Goal: Find specific page/section: Find specific page/section

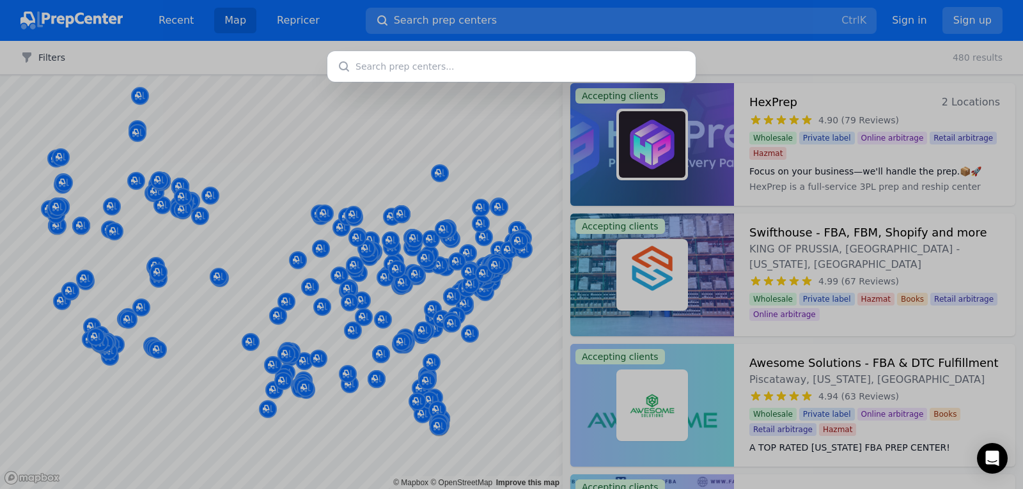
click at [347, 93] on div at bounding box center [511, 244] width 1023 height 489
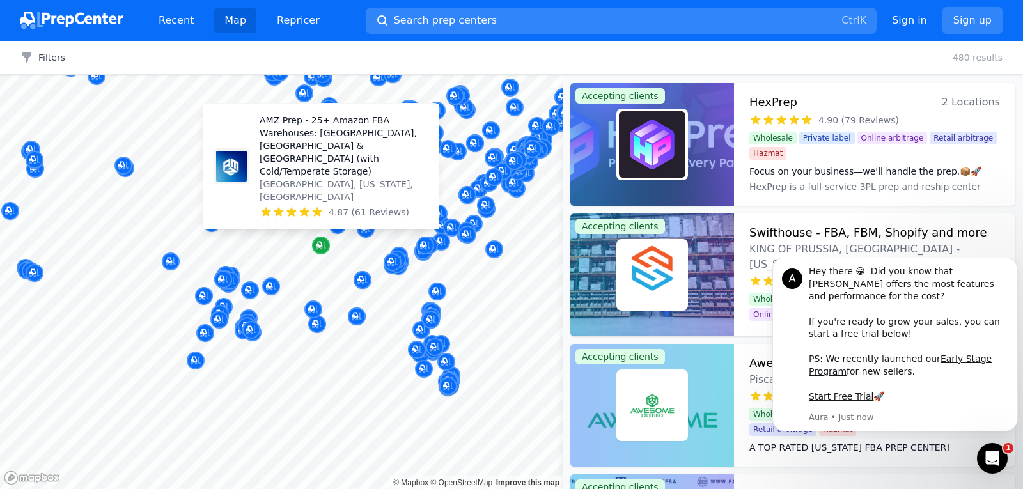
click at [319, 245] on icon "Map marker" at bounding box center [319, 245] width 6 height 6
click at [320, 248] on icon "Map marker" at bounding box center [321, 246] width 10 height 8
click at [305, 174] on p "AMZ Prep - 25+ Amazon FBA Warehouses: [GEOGRAPHIC_DATA], [GEOGRAPHIC_DATA] & [G…" at bounding box center [344, 146] width 169 height 64
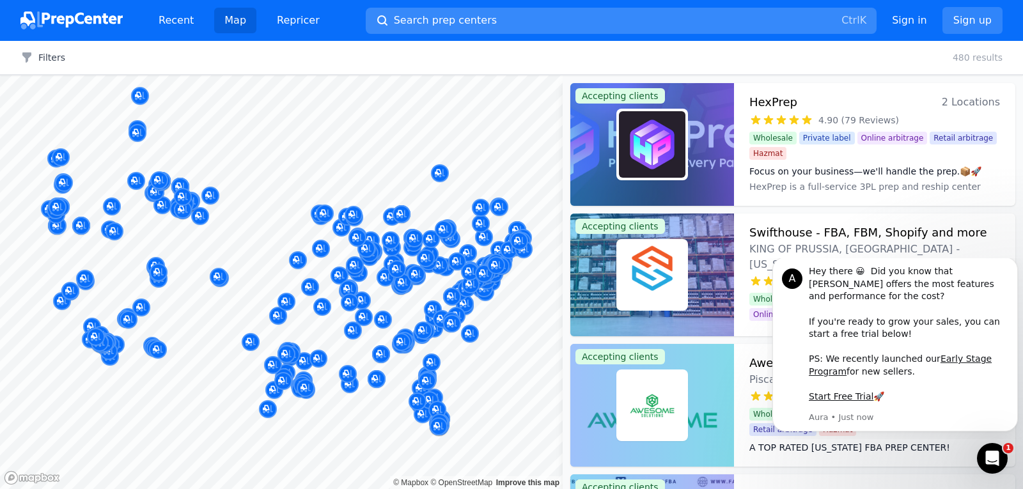
click at [491, 18] on button "Search prep centers Ctrl K" at bounding box center [621, 21] width 511 height 26
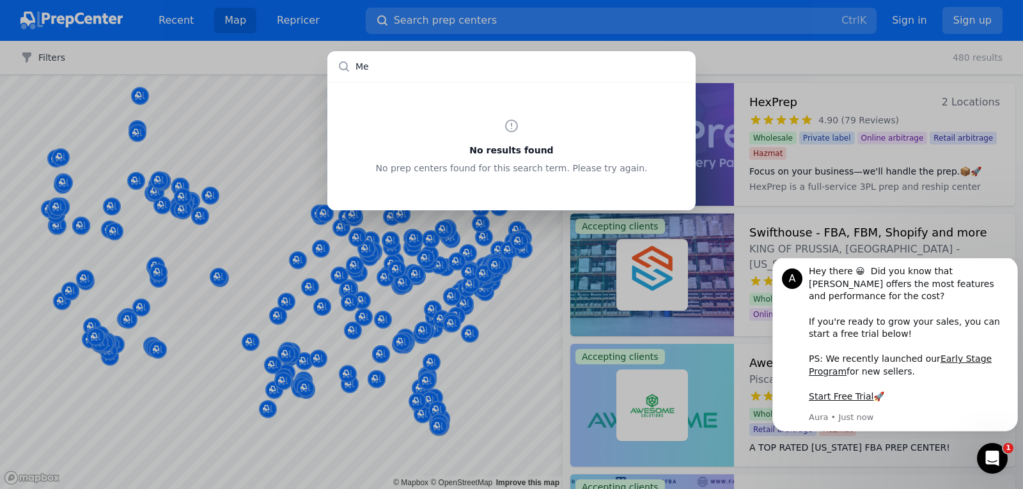
type input "M"
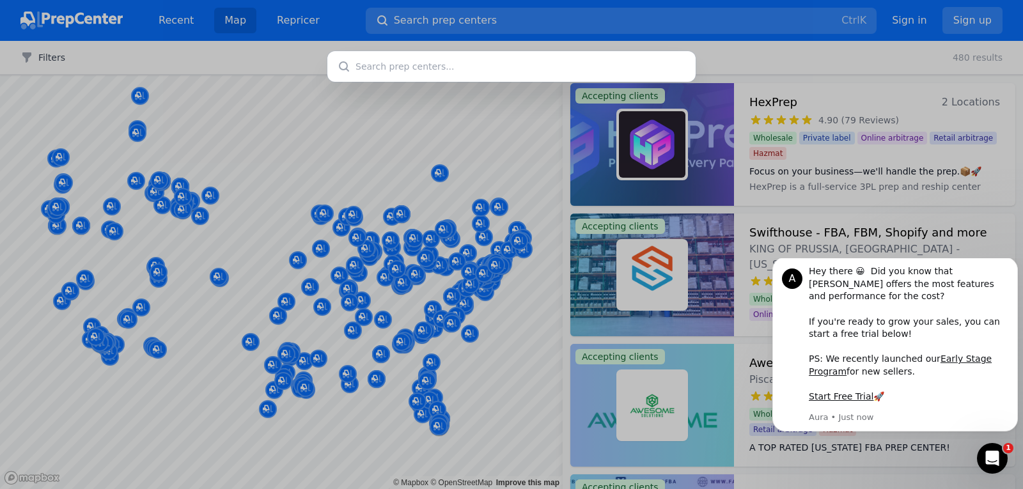
type input "t"
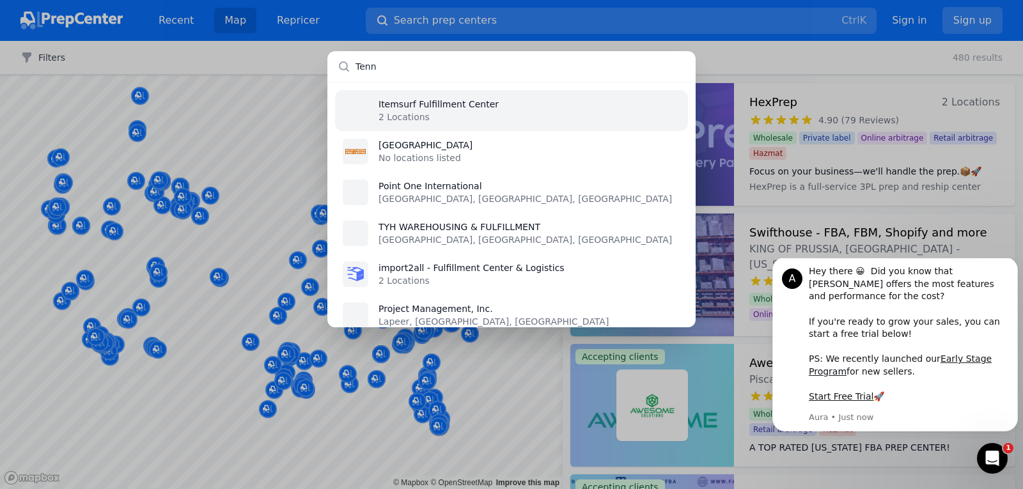
type input "Ten"
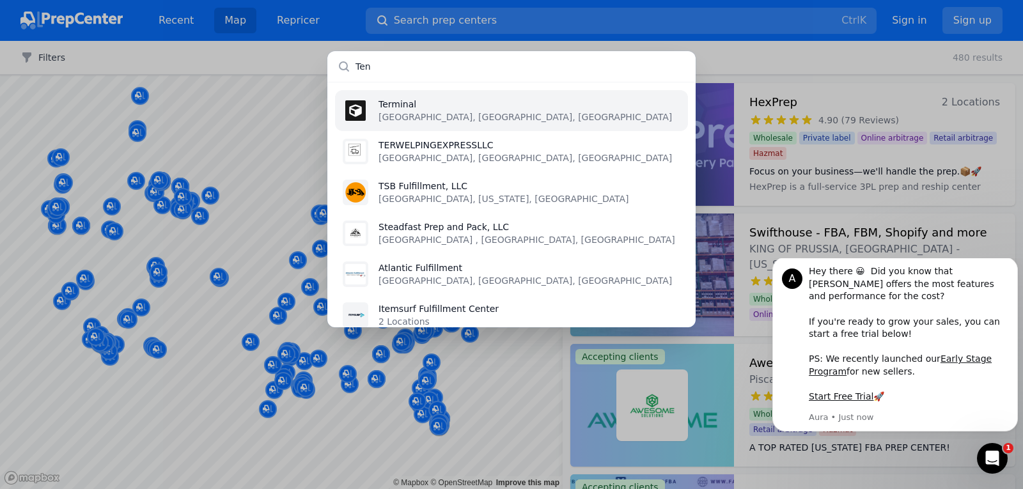
click at [322, 19] on div "[GEOGRAPHIC_DATA], [GEOGRAPHIC_DATA], [GEOGRAPHIC_DATA] [GEOGRAPHIC_DATA], [GEO…" at bounding box center [511, 244] width 1023 height 489
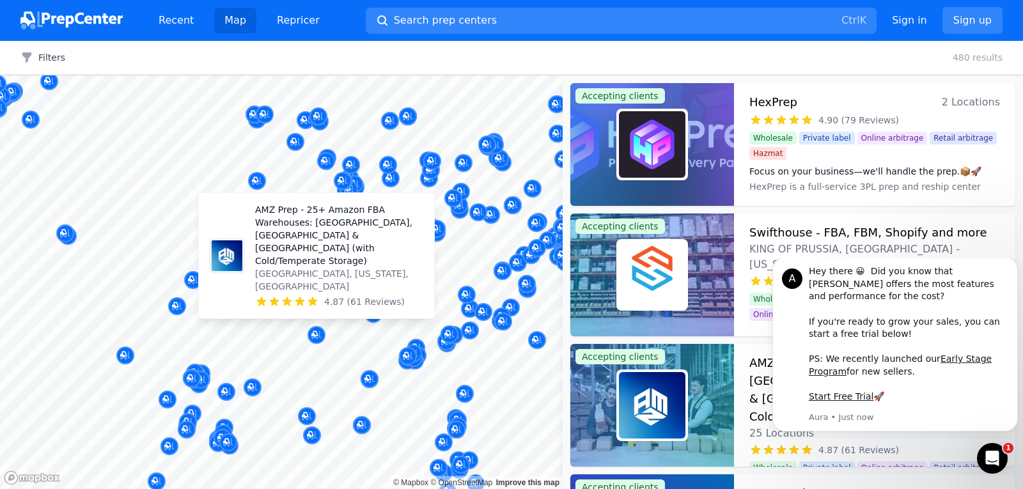
click at [343, 285] on p "[GEOGRAPHIC_DATA], [US_STATE], [GEOGRAPHIC_DATA]" at bounding box center [339, 280] width 169 height 26
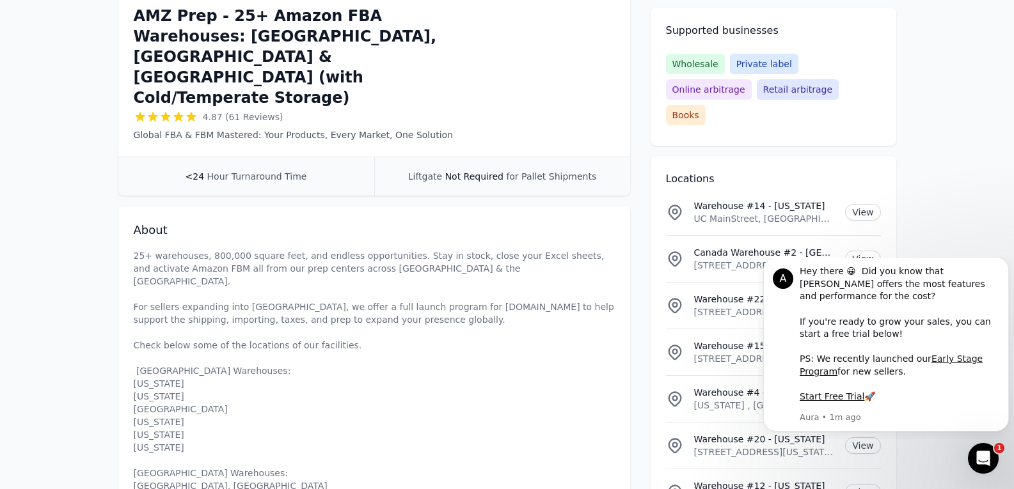
scroll to position [276, 0]
click at [1003, 265] on icon "Dismiss notification" at bounding box center [1005, 261] width 7 height 7
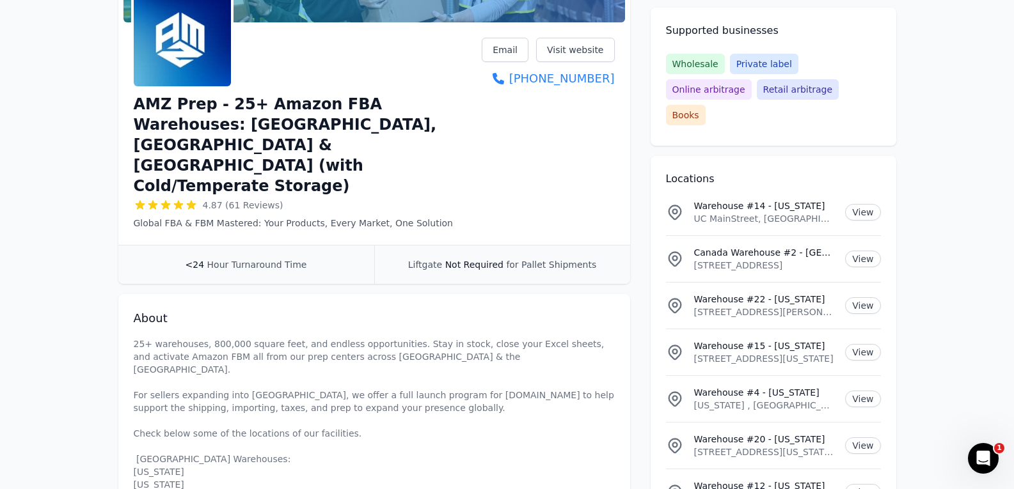
scroll to position [187, 0]
click at [572, 46] on link "Visit website" at bounding box center [575, 50] width 79 height 24
